Goal: Obtain resource: Download file/media

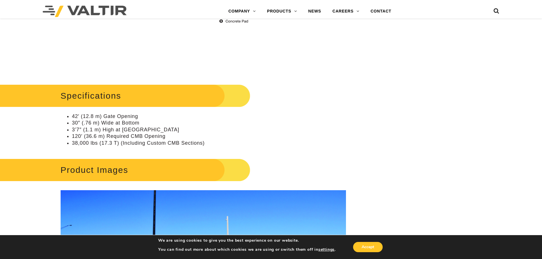
scroll to position [597, 0]
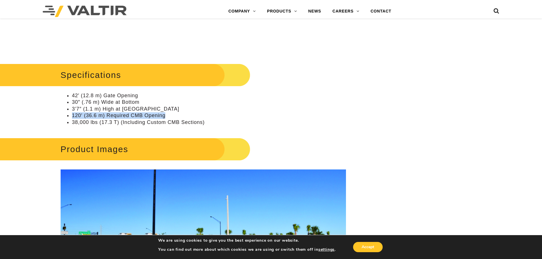
drag, startPoint x: 72, startPoint y: 116, endPoint x: 191, endPoint y: 114, distance: 119.2
click at [191, 114] on li "120′ (36.6 m) Required CMB Opening" at bounding box center [209, 115] width 274 height 7
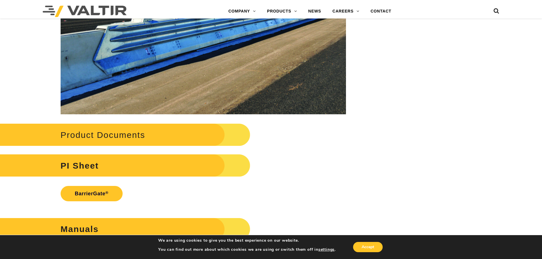
scroll to position [1309, 0]
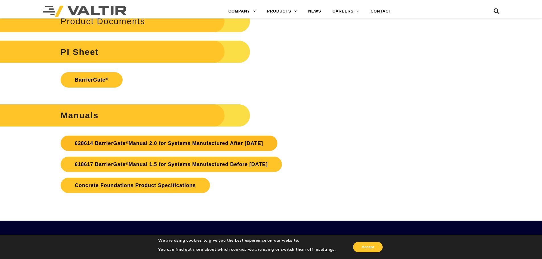
click at [141, 145] on link "628614 BarrierGate ® Manual 2.0 for Systems Manufactured After January 2024" at bounding box center [169, 143] width 217 height 15
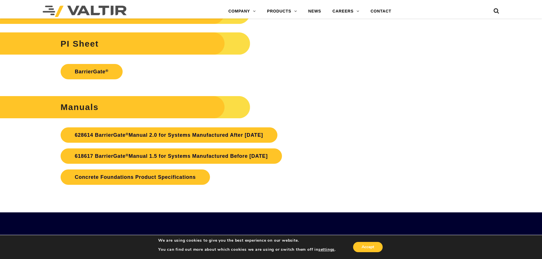
scroll to position [1309, 0]
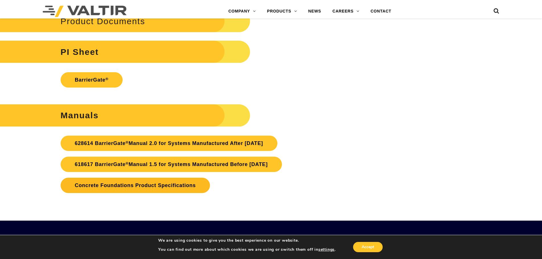
click at [116, 186] on link "Concrete Foundations Product Specifications" at bounding box center [135, 185] width 149 height 15
